Goal: Information Seeking & Learning: Learn about a topic

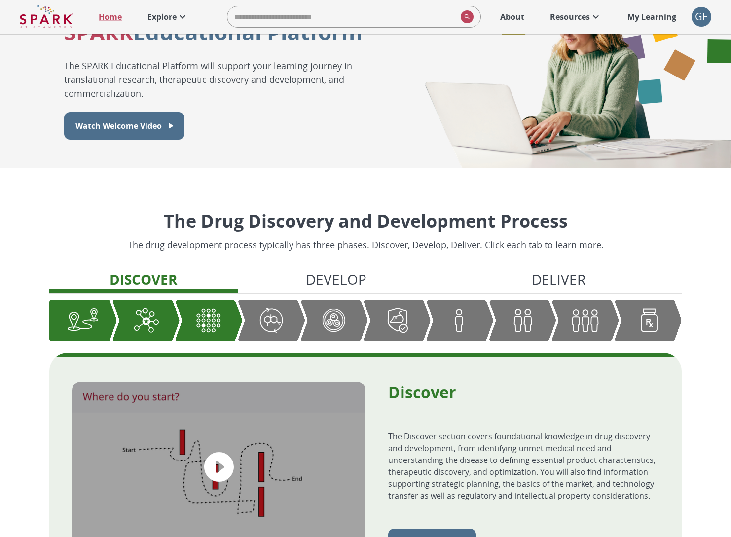
scroll to position [76, 0]
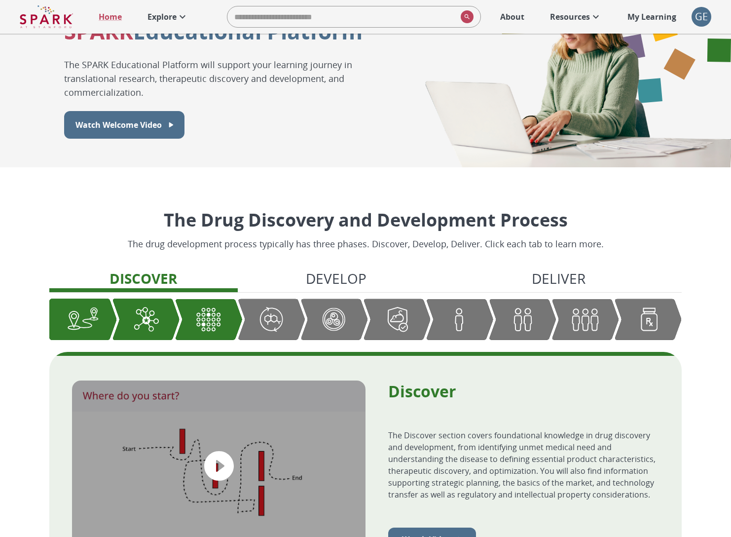
click at [162, 12] on p "Explore" at bounding box center [162, 17] width 29 height 12
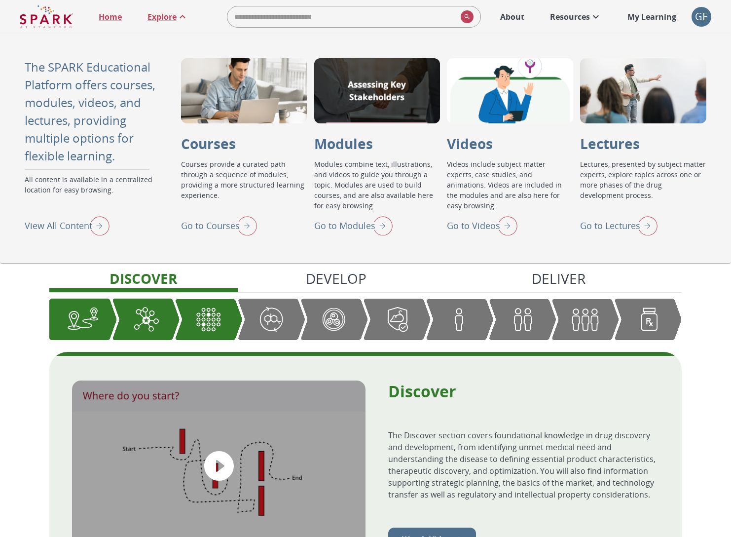
click at [325, 222] on p "Go to Modules" at bounding box center [344, 225] width 61 height 13
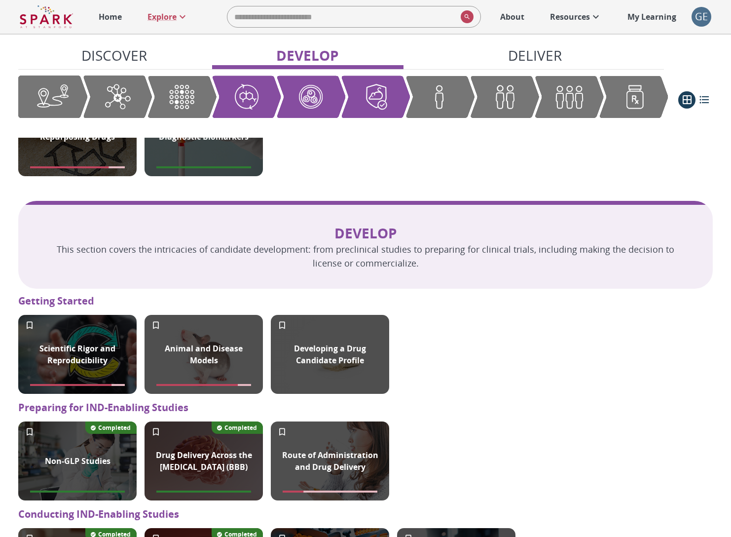
scroll to position [640, 0]
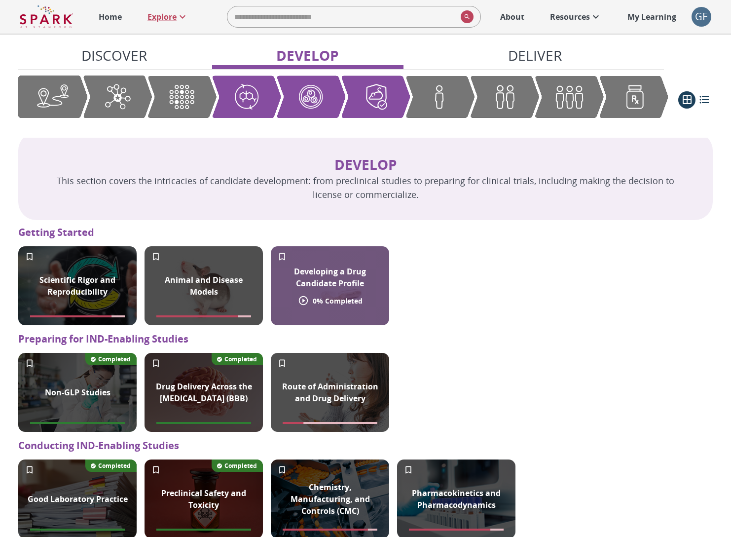
click at [325, 279] on p "Developing a Drug Candidate Profile" at bounding box center [330, 278] width 107 height 24
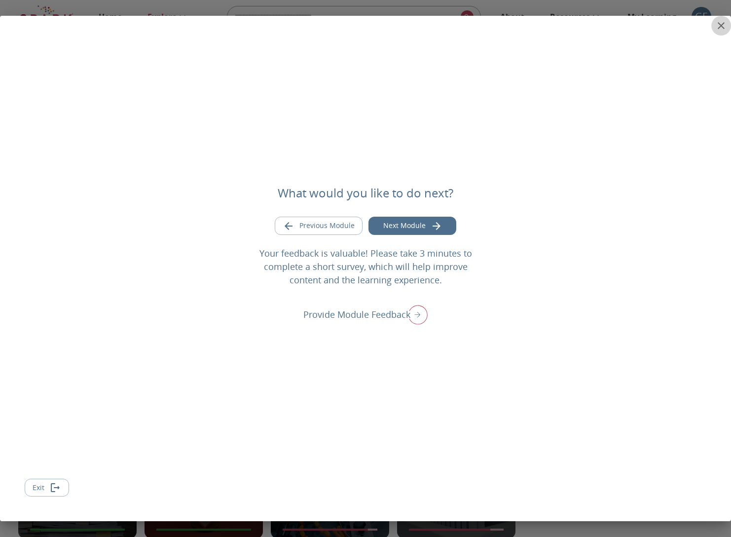
click at [720, 29] on icon "close" at bounding box center [722, 26] width 12 height 12
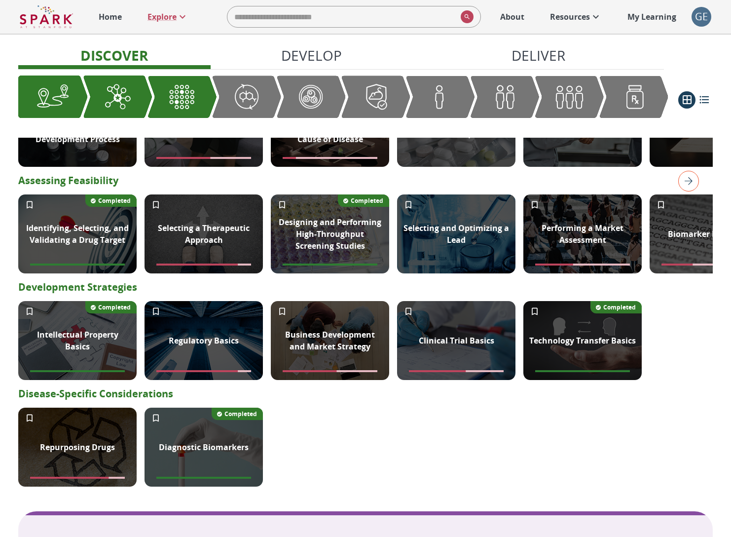
scroll to position [297, 0]
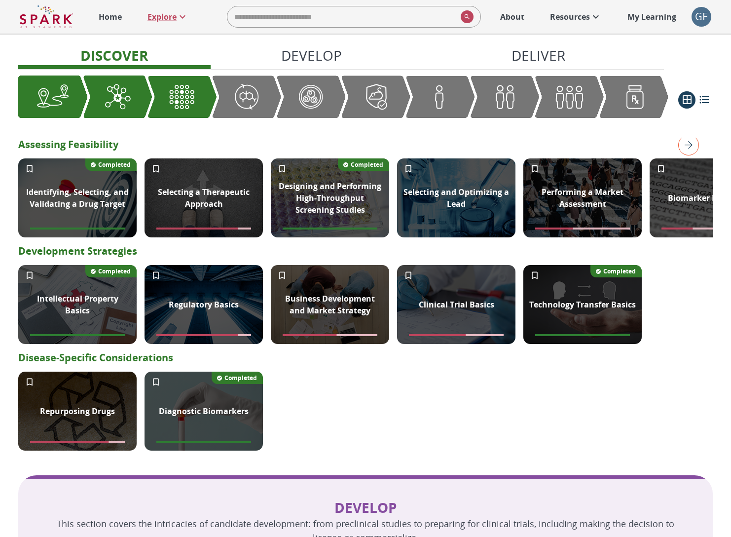
click at [701, 20] on div "GE" at bounding box center [702, 17] width 20 height 20
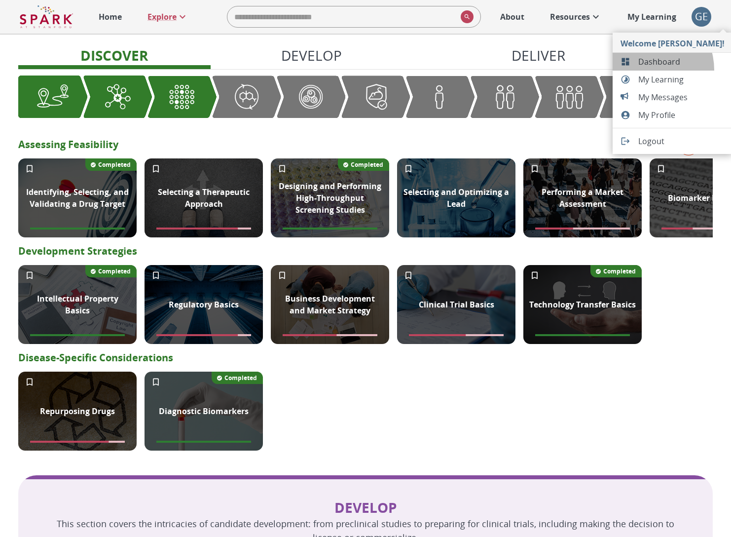
click at [645, 70] on li "Dashboard" at bounding box center [673, 62] width 120 height 18
